Goal: Information Seeking & Learning: Learn about a topic

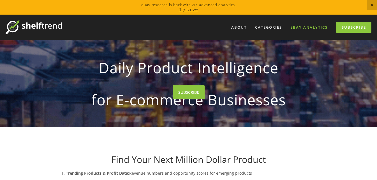
click at [311, 26] on link "eBay Analytics" at bounding box center [309, 27] width 45 height 9
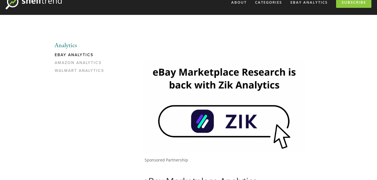
scroll to position [112, 0]
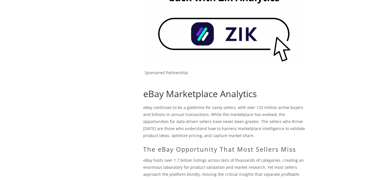
click at [215, 43] on img at bounding box center [224, 19] width 162 height 91
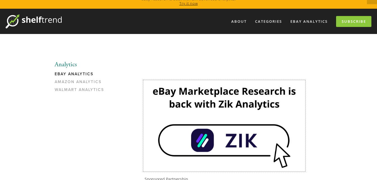
scroll to position [0, 0]
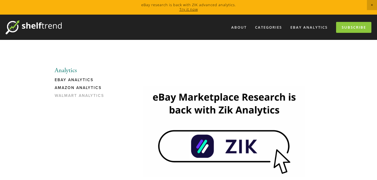
click at [92, 87] on link "Amazon Analytics" at bounding box center [82, 89] width 54 height 8
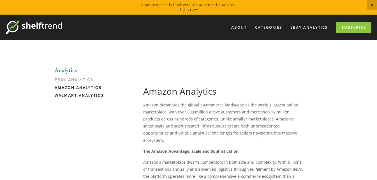
click at [91, 96] on link "Walmart Analytics" at bounding box center [82, 97] width 54 height 8
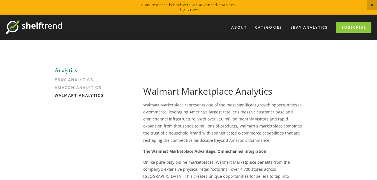
click at [191, 10] on link "Try it now" at bounding box center [188, 9] width 18 height 5
